Goal: Information Seeking & Learning: Learn about a topic

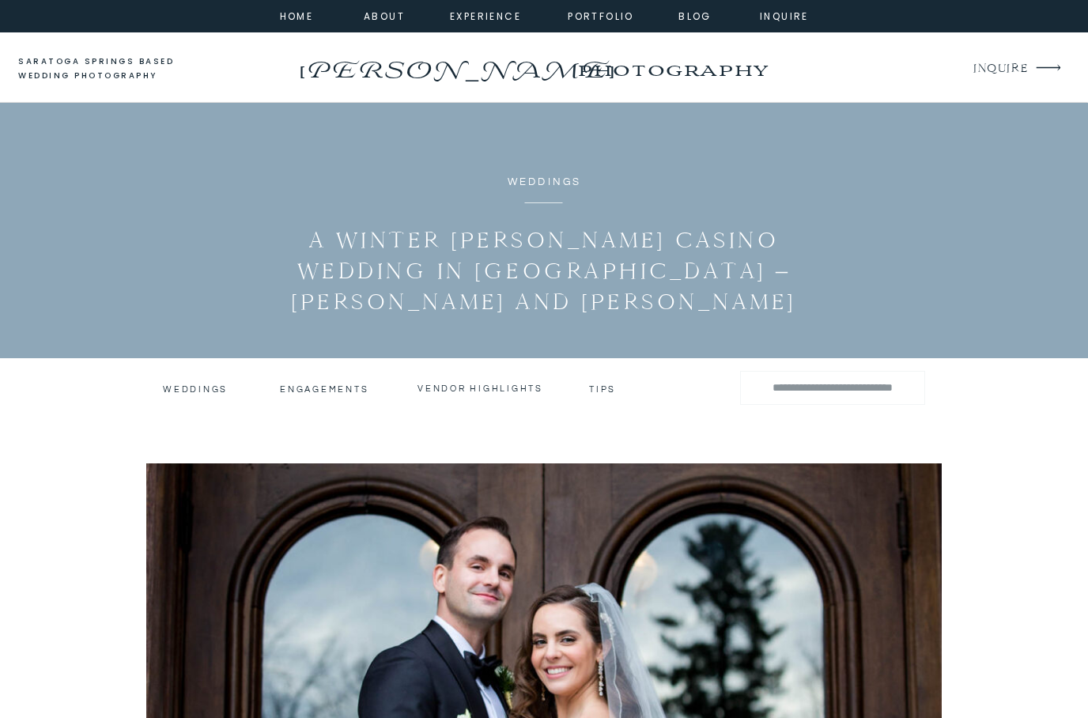
click at [178, 394] on h3 "Weddings" at bounding box center [194, 389] width 62 height 11
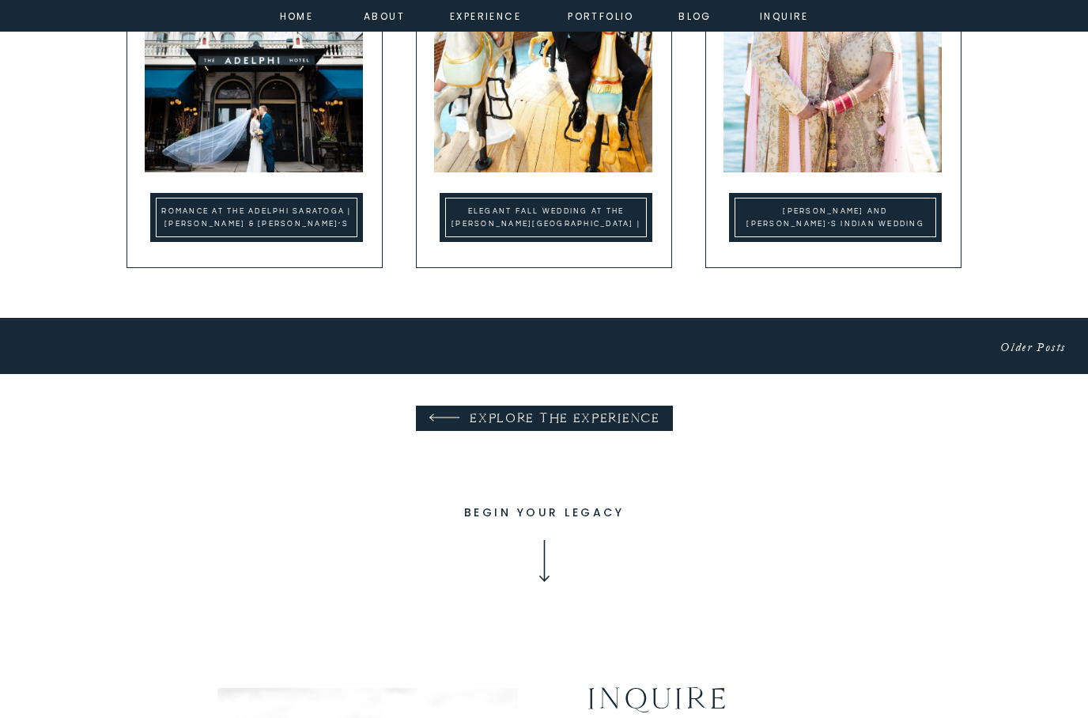
scroll to position [1141, 0]
click at [1024, 338] on p "Older Posts" at bounding box center [1018, 349] width 96 height 22
click at [1023, 341] on link "Older Posts" at bounding box center [1034, 347] width 66 height 14
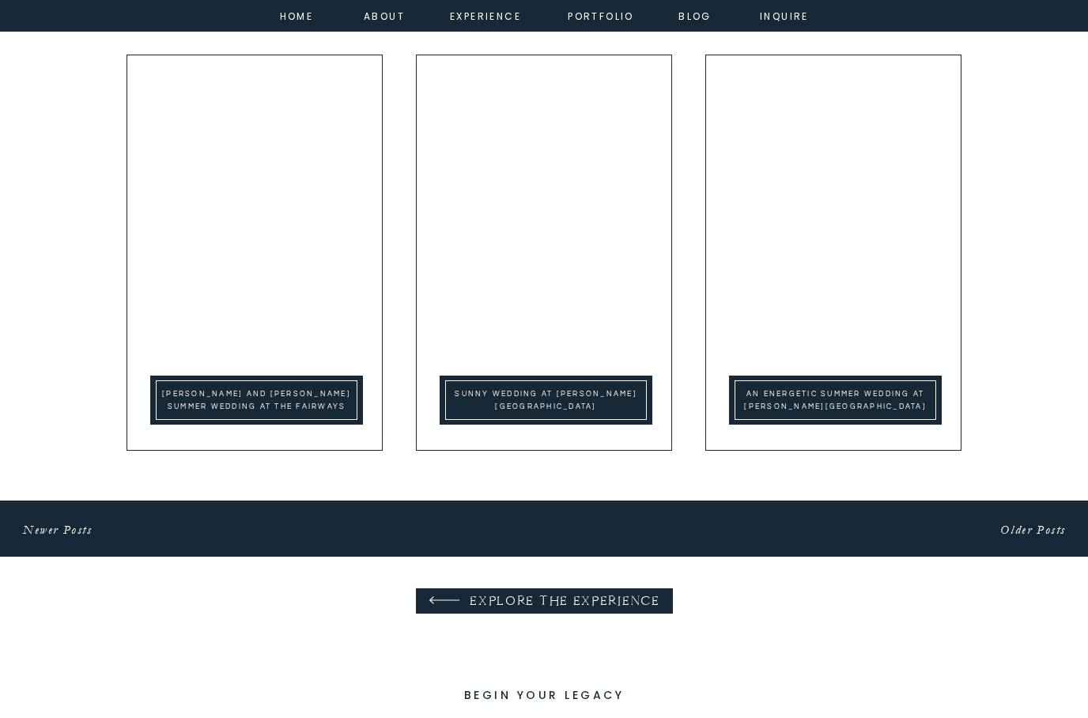
scroll to position [958, 0]
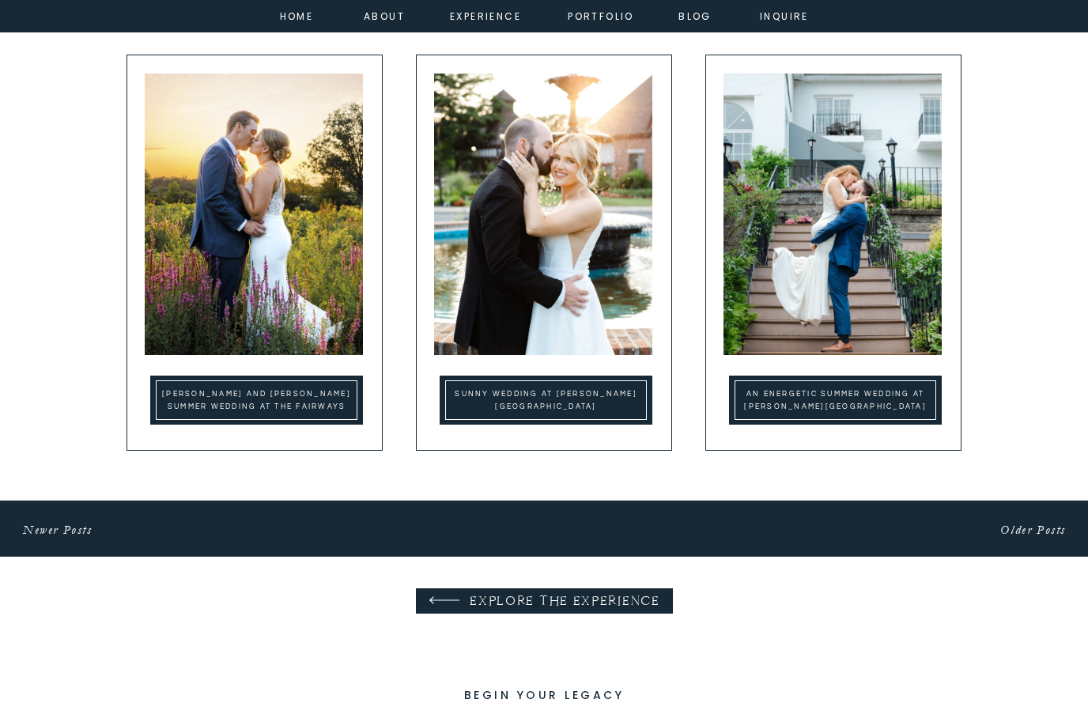
click at [796, 385] on div at bounding box center [836, 400] width 202 height 40
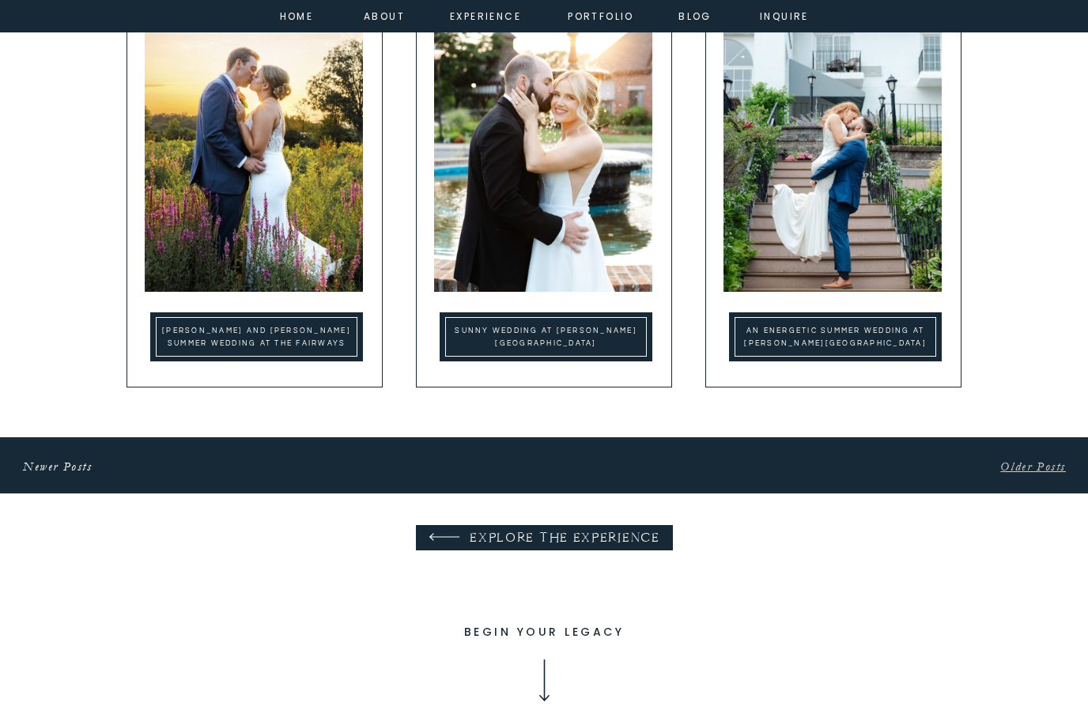
click at [1050, 471] on link "Older Posts" at bounding box center [1034, 467] width 66 height 14
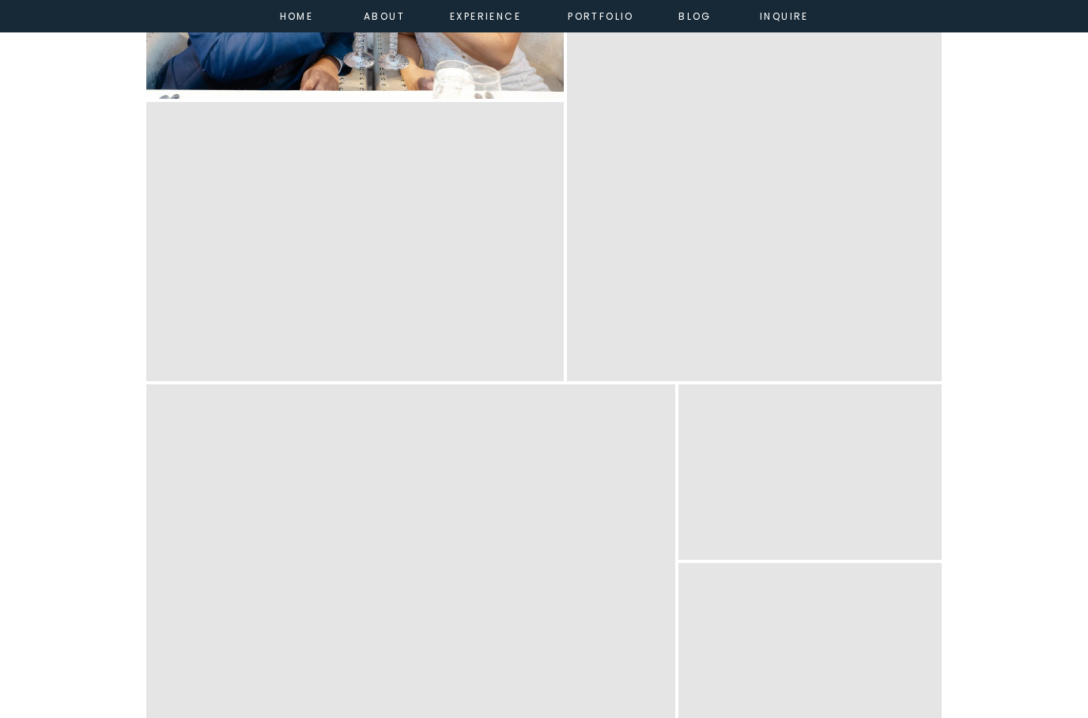
scroll to position [7488, 0]
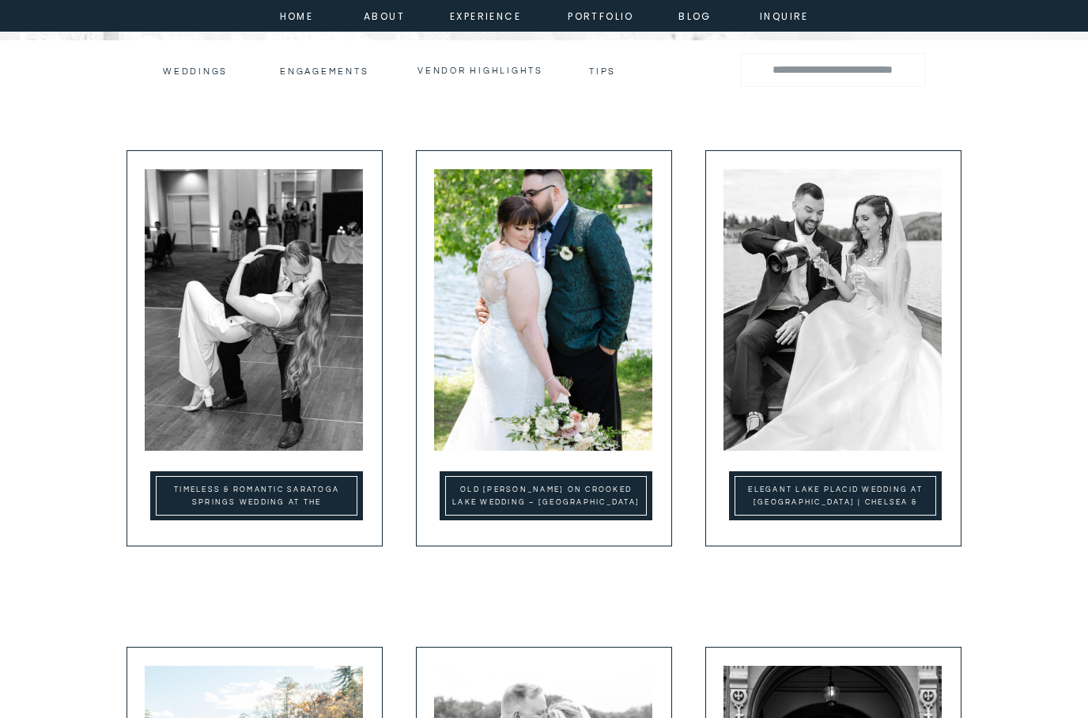
scroll to position [365, 0]
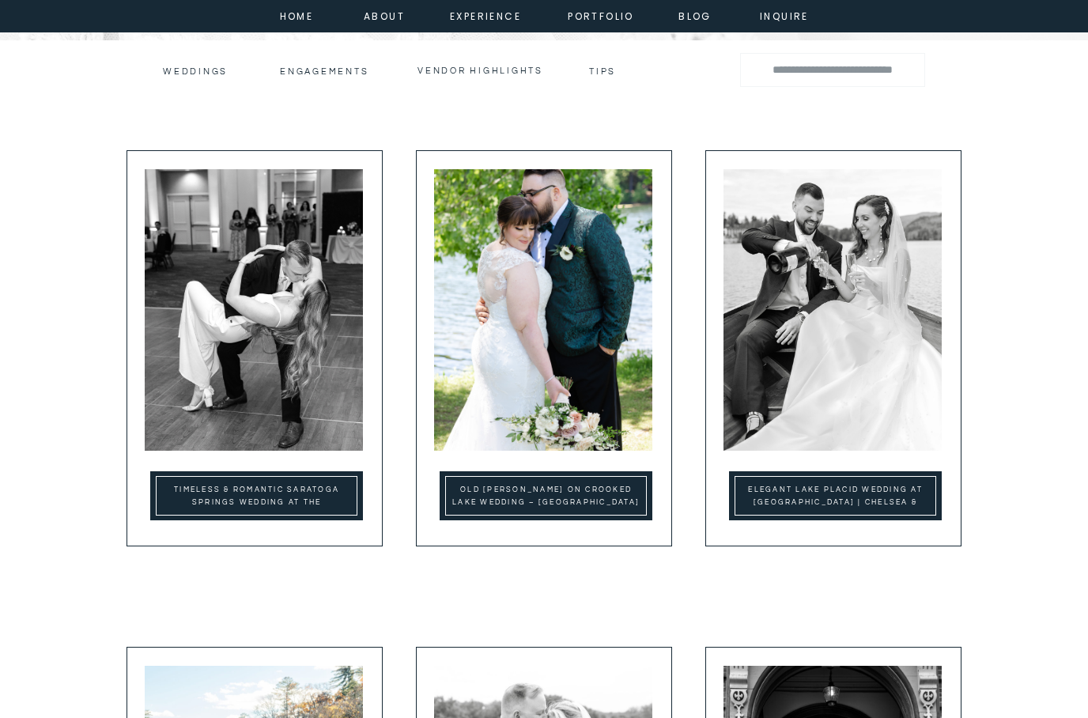
click at [249, 351] on img at bounding box center [254, 310] width 218 height 282
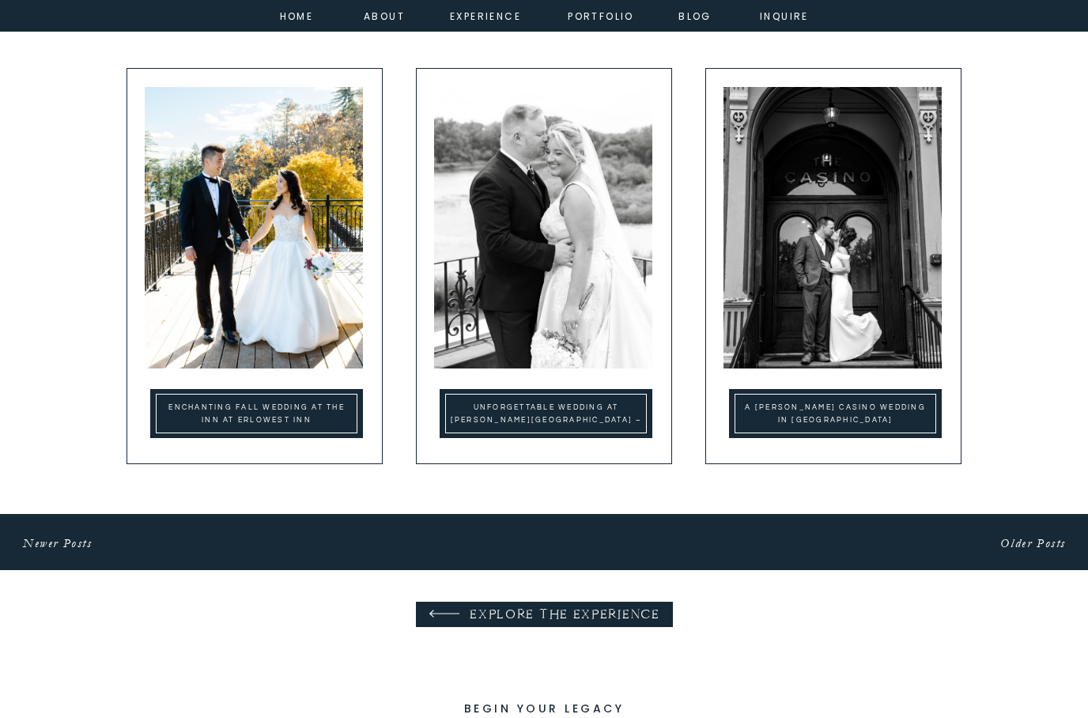
scroll to position [944, 0]
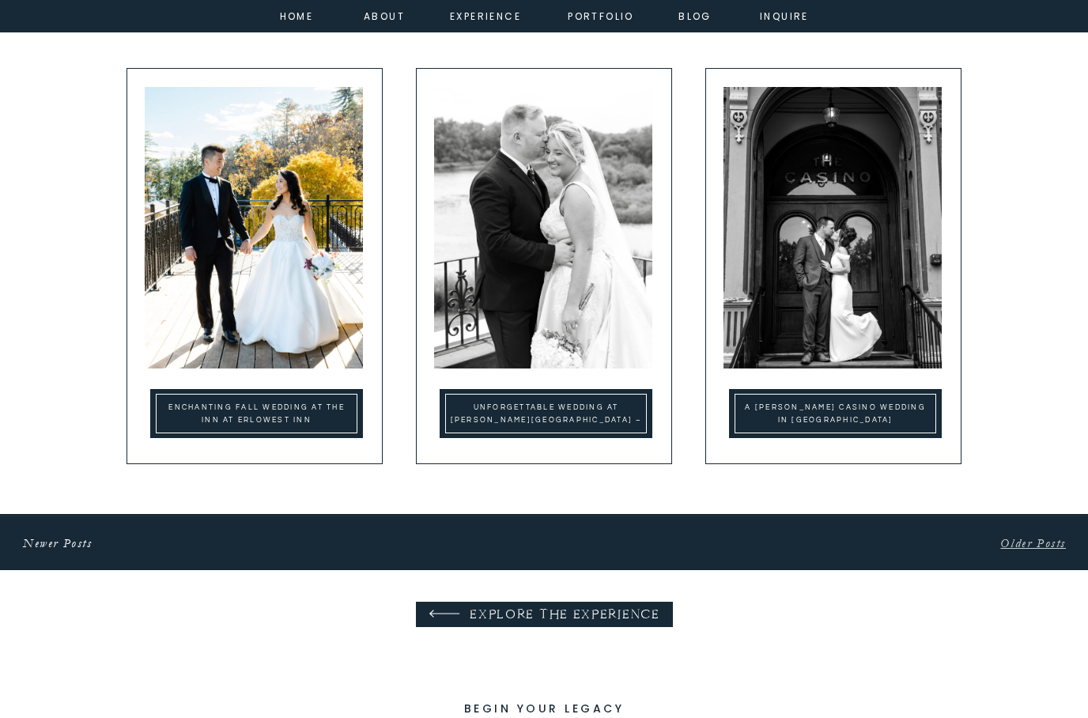
click at [1032, 542] on link "Older Posts" at bounding box center [1034, 543] width 66 height 14
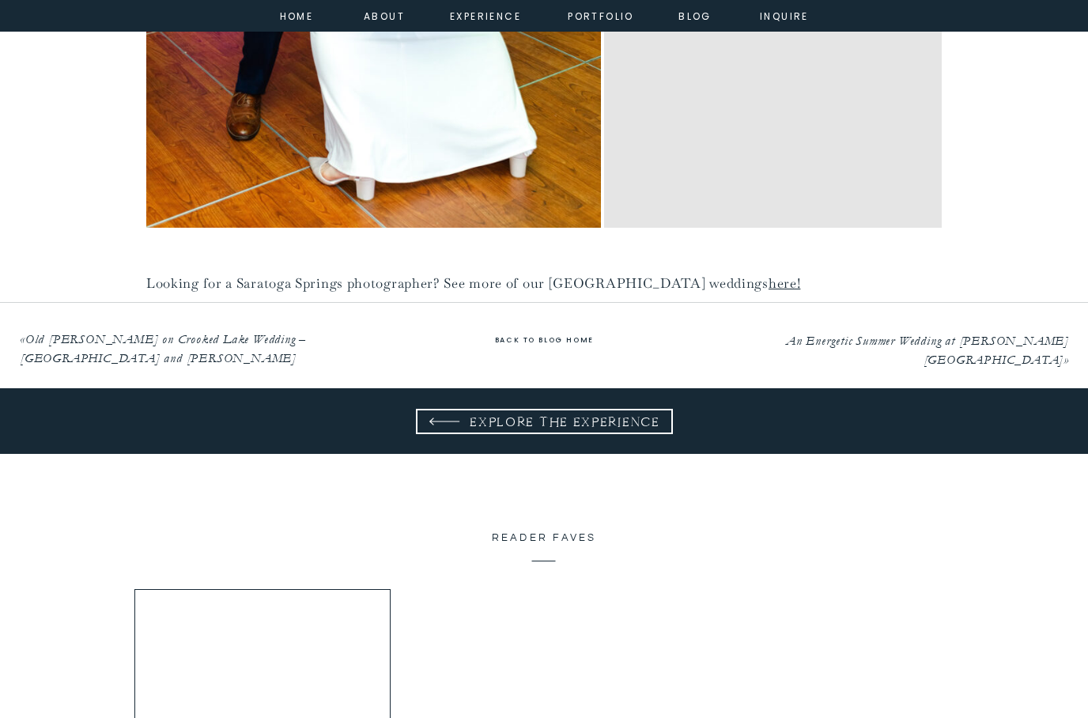
scroll to position [9517, 0]
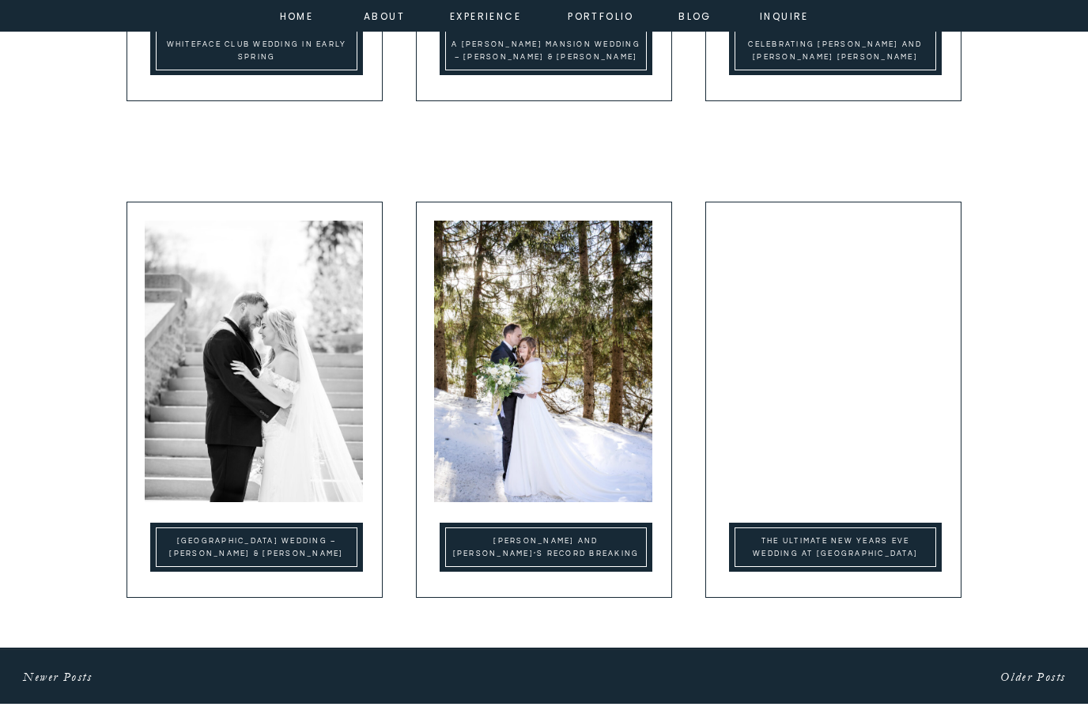
scroll to position [811, 0]
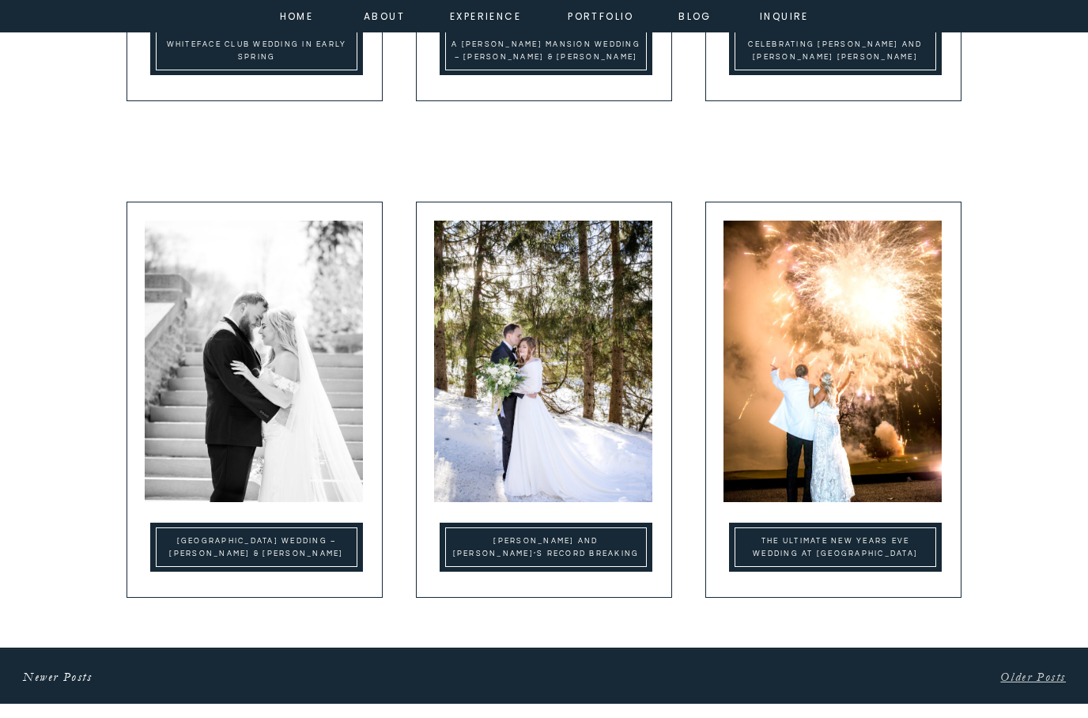
click at [1020, 679] on link "Older Posts" at bounding box center [1034, 677] width 66 height 14
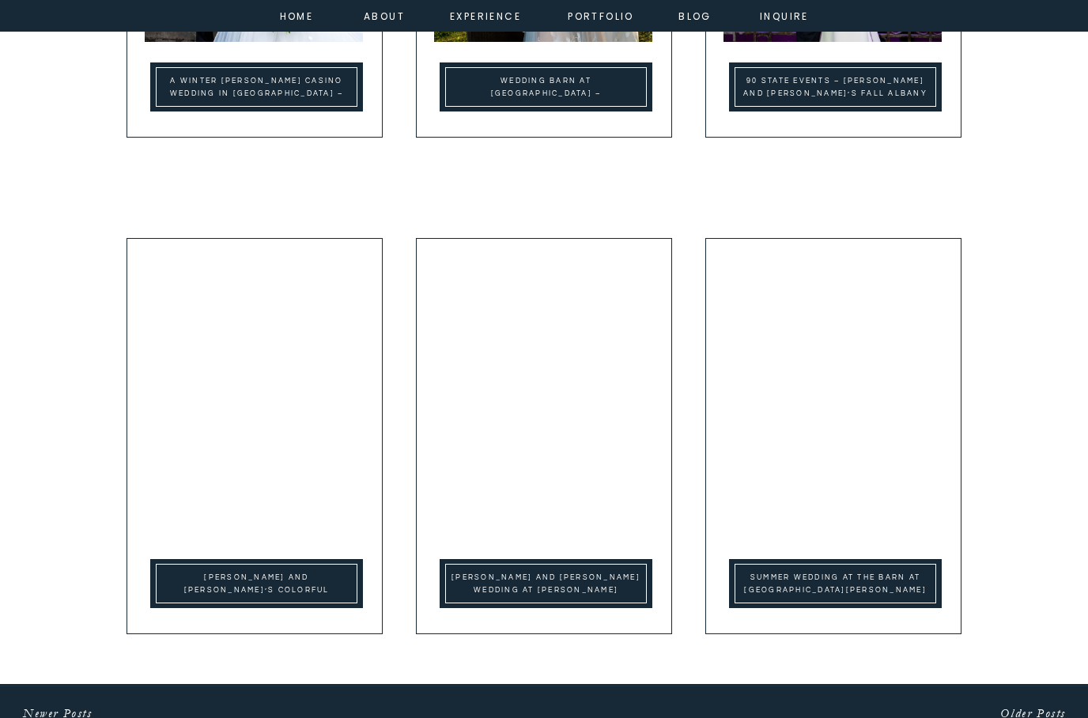
scroll to position [774, 0]
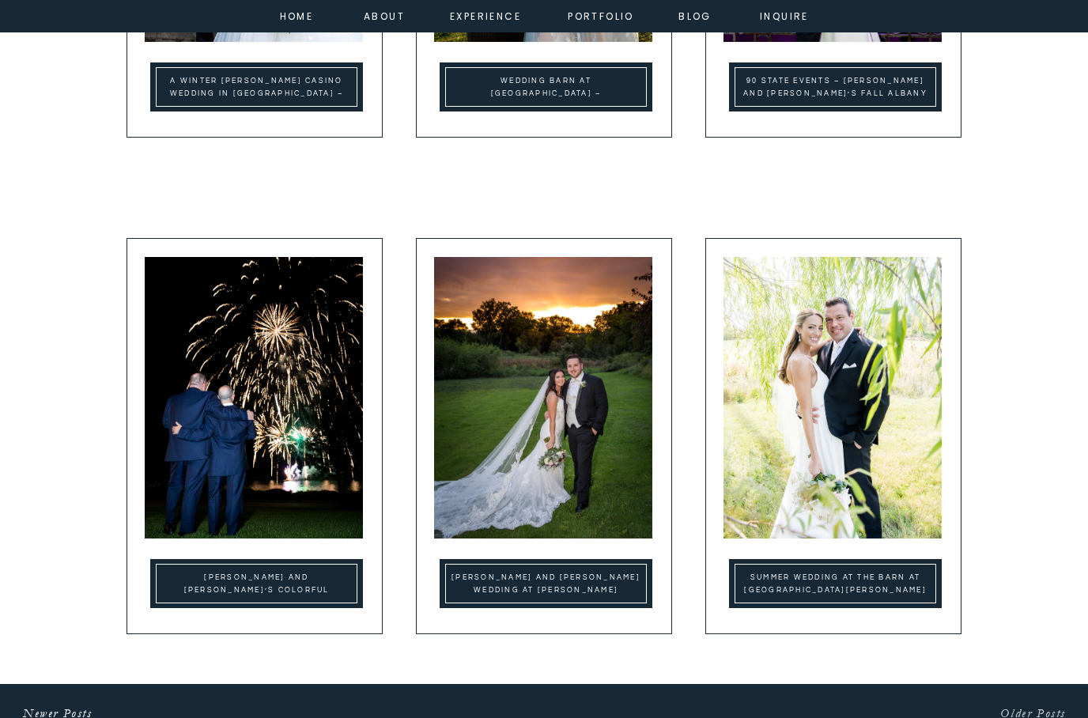
click at [1011, 717] on link "Older Posts" at bounding box center [1034, 713] width 66 height 14
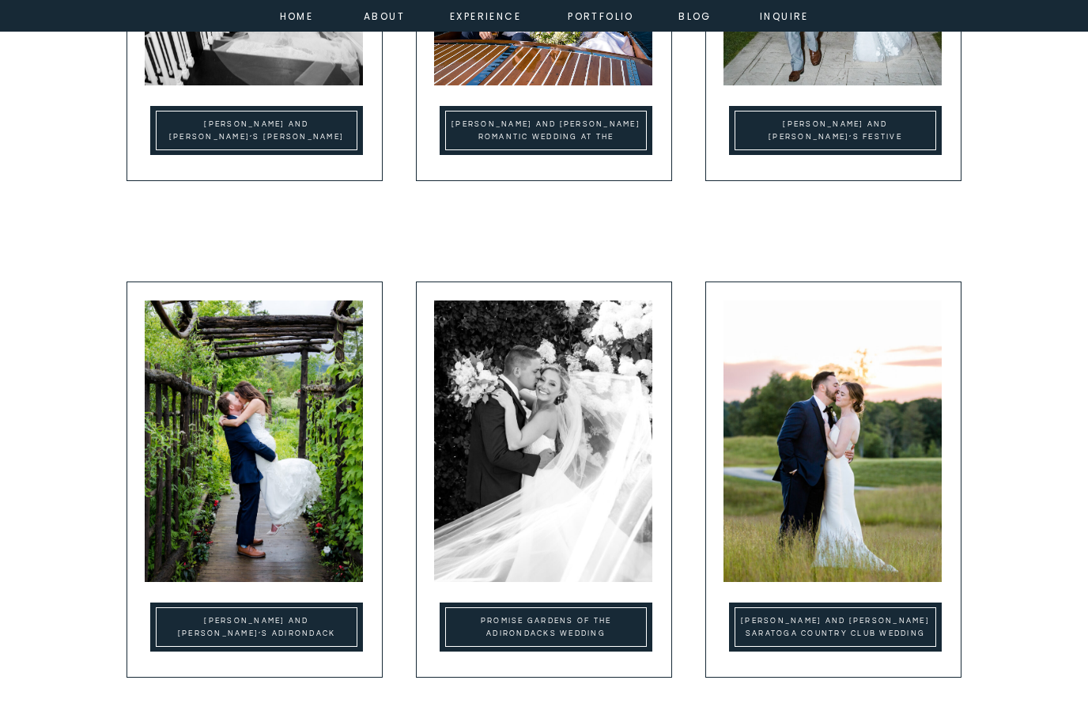
scroll to position [731, 0]
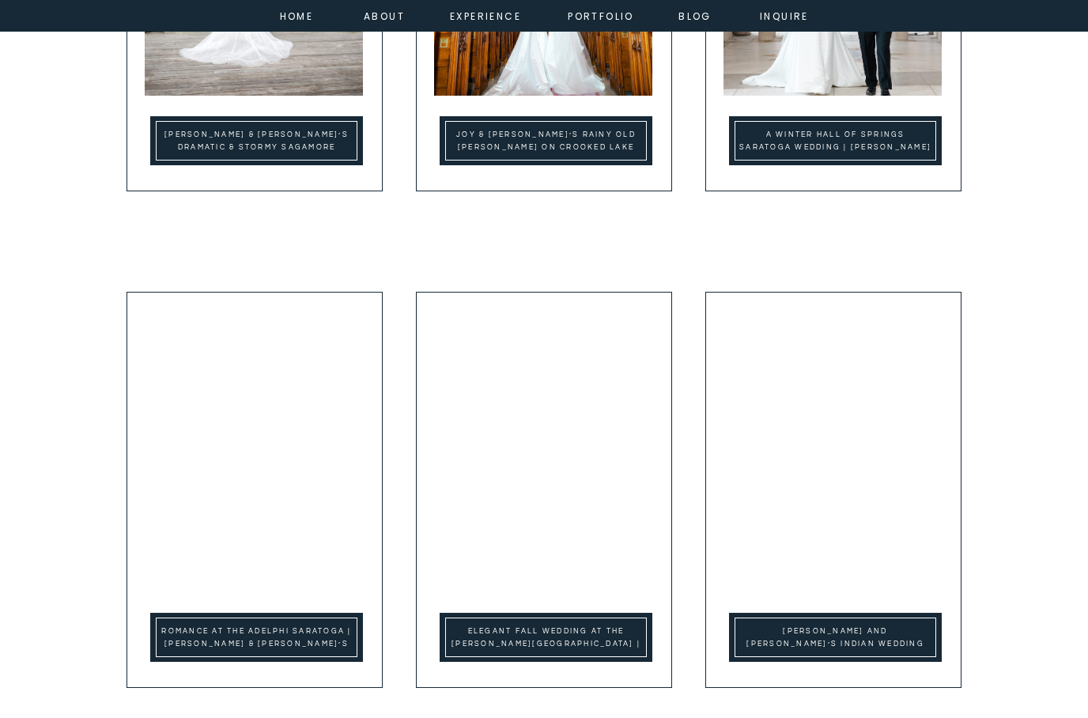
scroll to position [724, 0]
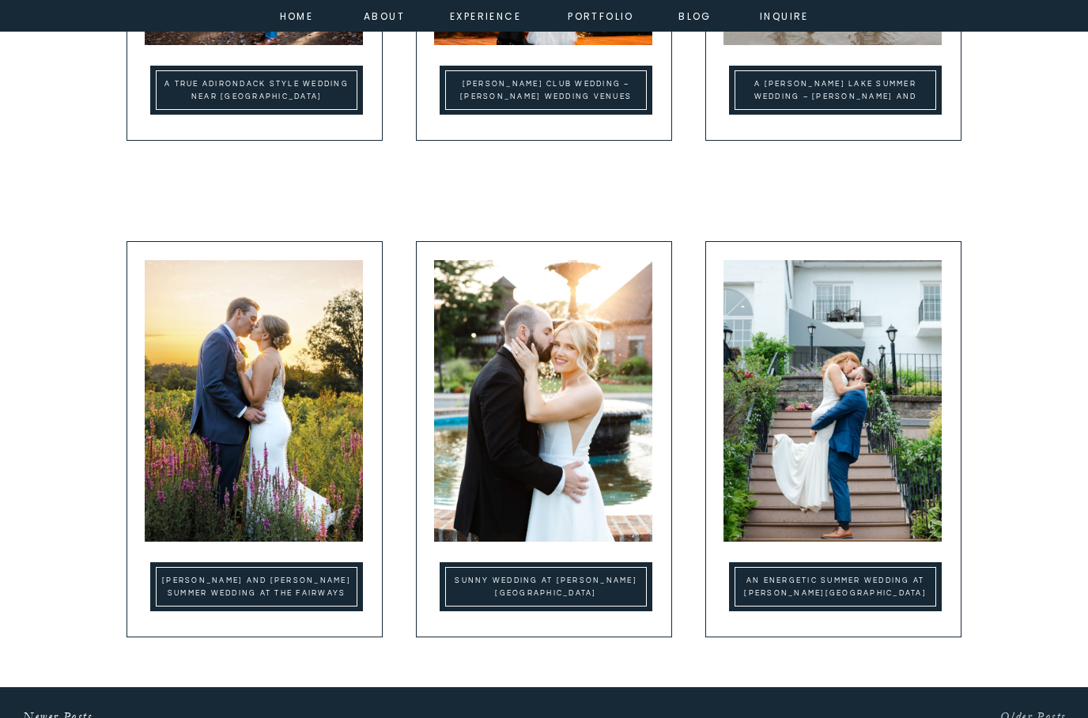
scroll to position [771, 0]
click at [1016, 717] on link "Older Posts" at bounding box center [1034, 716] width 66 height 14
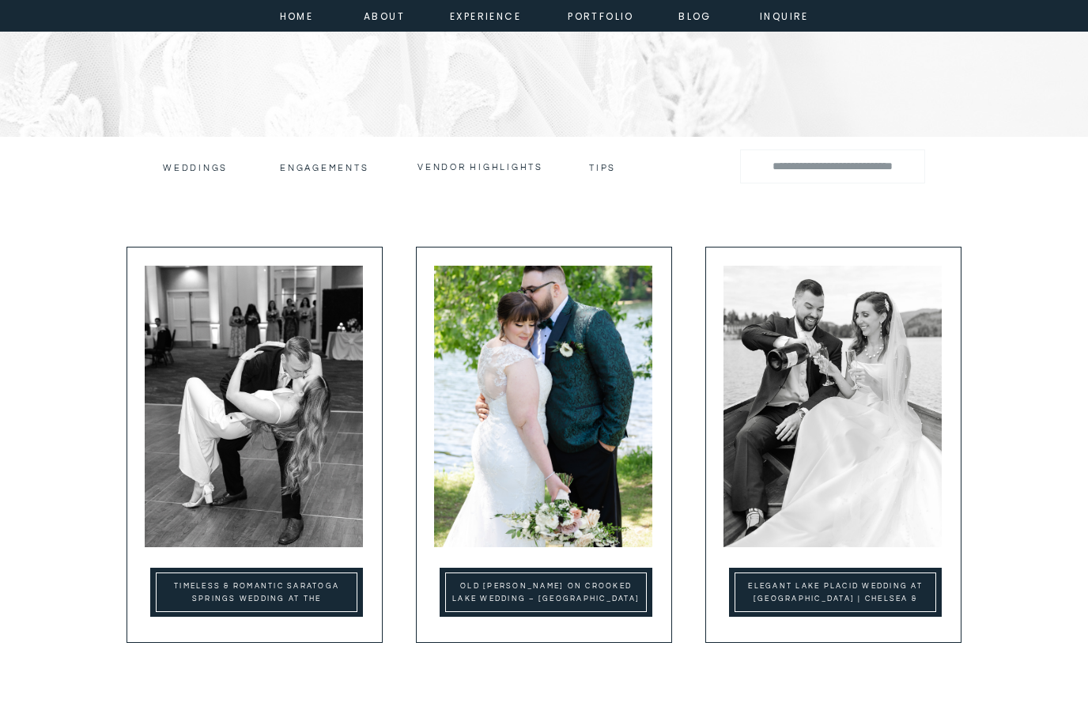
scroll to position [269, 0]
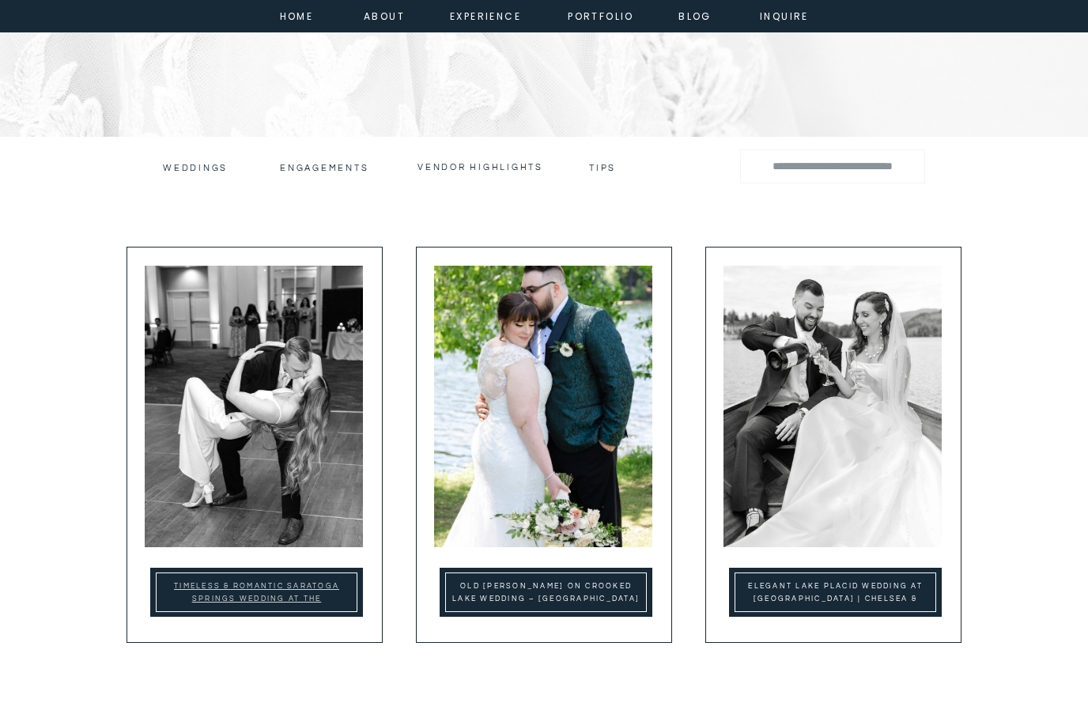
click at [309, 583] on link "Timeless & Romantic Saratoga Springs Wedding at the [GEOGRAPHIC_DATA][PERSON_NA…" at bounding box center [256, 599] width 183 height 32
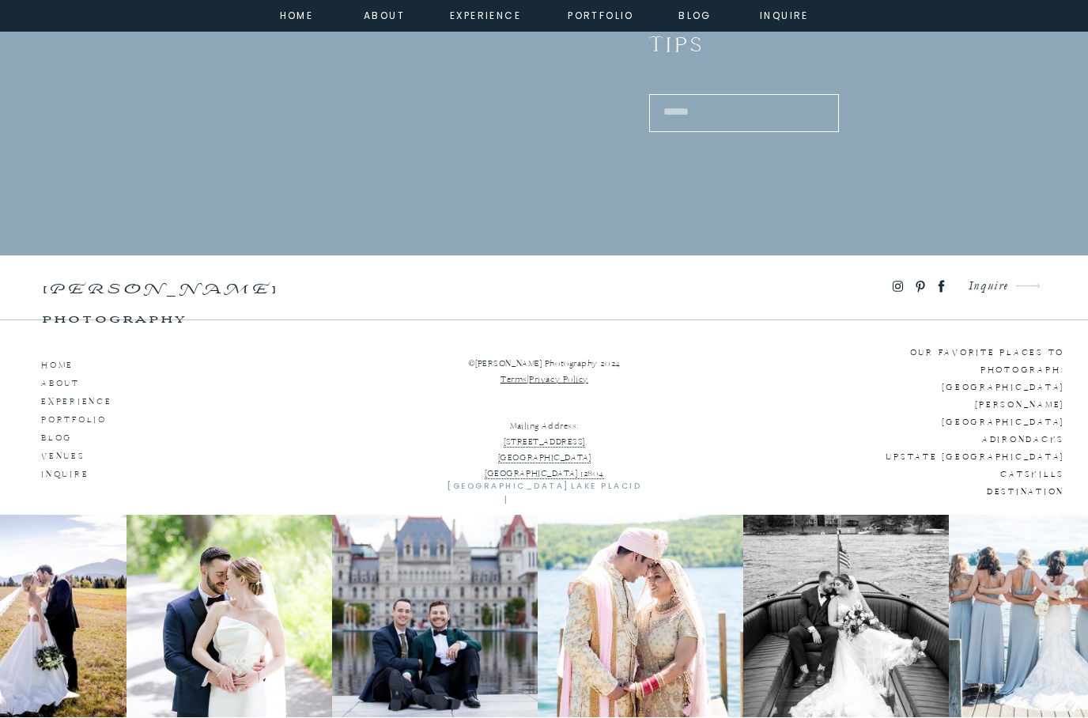
scroll to position [12092, 0]
